Goal: Complete application form: Complete application form

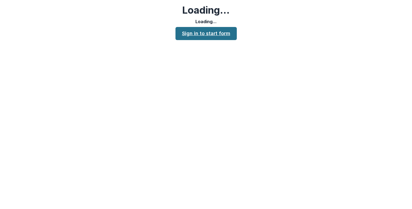
click at [202, 36] on link "Sign in to start form" at bounding box center [205, 33] width 61 height 13
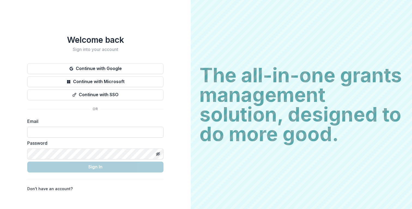
click at [70, 130] on input at bounding box center [95, 132] width 136 height 11
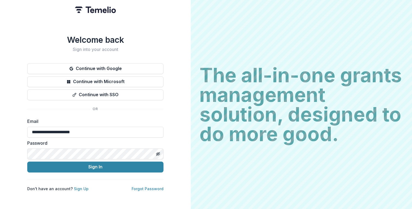
type input "**********"
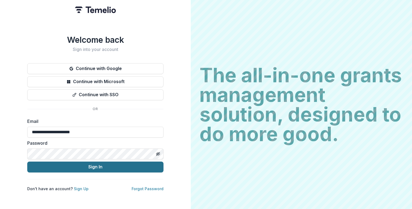
click at [71, 167] on button "Sign In" at bounding box center [95, 166] width 136 height 11
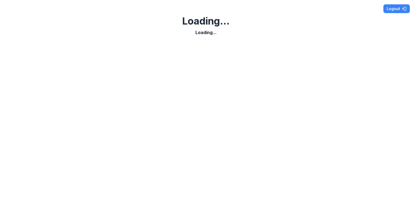
click at [223, 48] on div at bounding box center [205, 121] width 183 height 167
click at [223, 19] on h2 "Loading..." at bounding box center [205, 21] width 47 height 12
click at [223, 22] on h2 "Loading..." at bounding box center [205, 21] width 47 height 12
click at [230, 94] on div at bounding box center [205, 121] width 183 height 167
